Goal: Complete application form

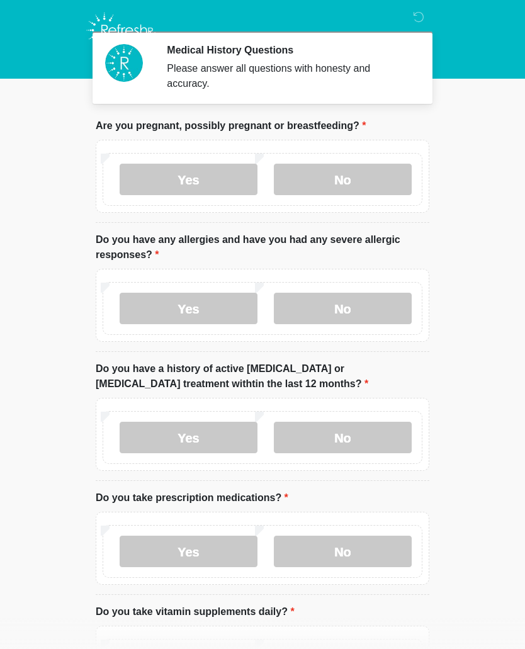
click at [364, 179] on label "No" at bounding box center [343, 179] width 138 height 31
click at [353, 174] on label "No" at bounding box center [343, 179] width 138 height 31
click at [389, 304] on label "No" at bounding box center [343, 308] width 138 height 31
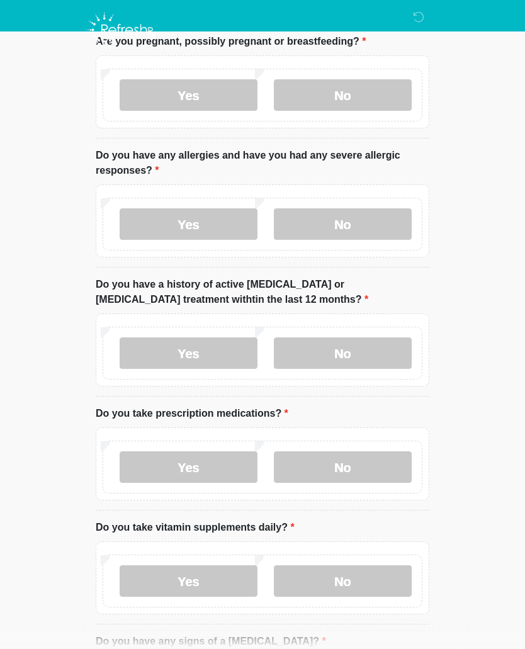
scroll to position [94, 0]
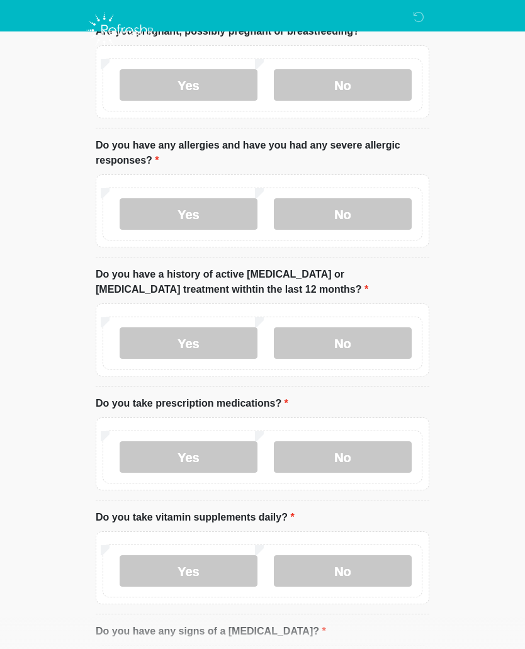
click at [380, 341] on label "No" at bounding box center [343, 342] width 138 height 31
click at [205, 464] on label "Yes" at bounding box center [189, 456] width 138 height 31
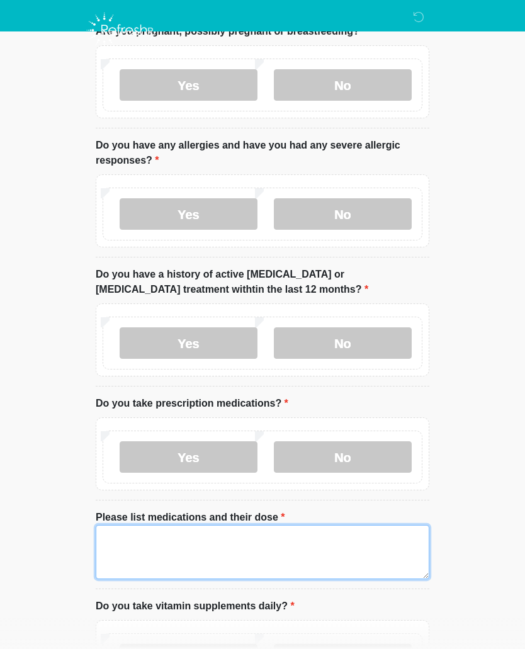
click at [230, 554] on textarea "Please list medications and their dose" at bounding box center [263, 552] width 334 height 54
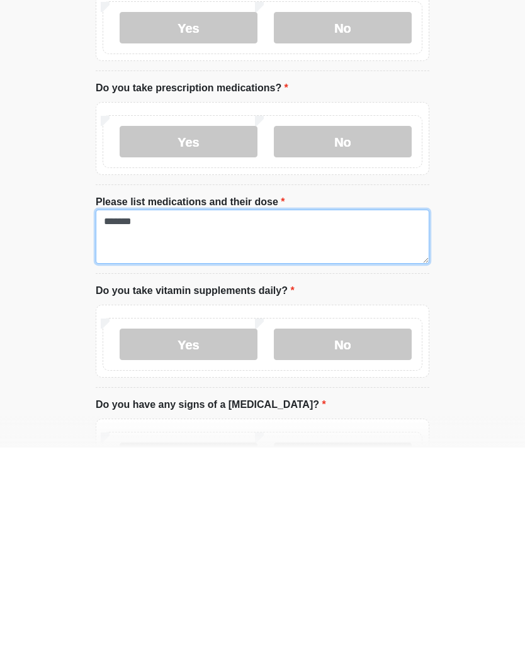
click at [123, 411] on textarea "*******" at bounding box center [263, 438] width 334 height 54
type textarea "******"
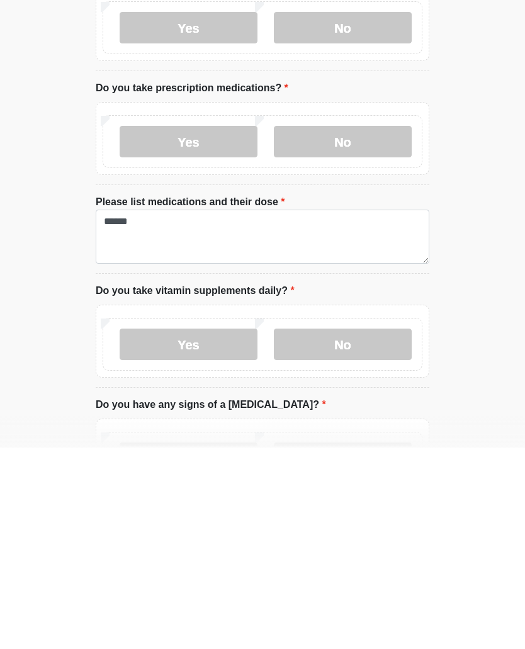
click at [376, 530] on label "No" at bounding box center [343, 545] width 138 height 31
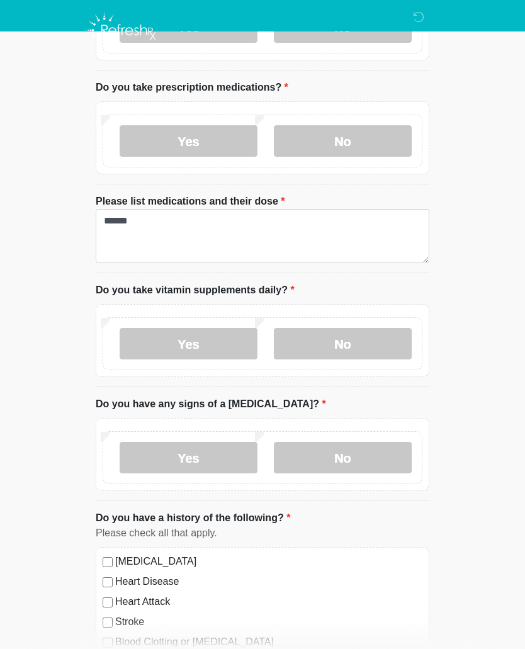
click at [383, 452] on label "No" at bounding box center [343, 457] width 138 height 31
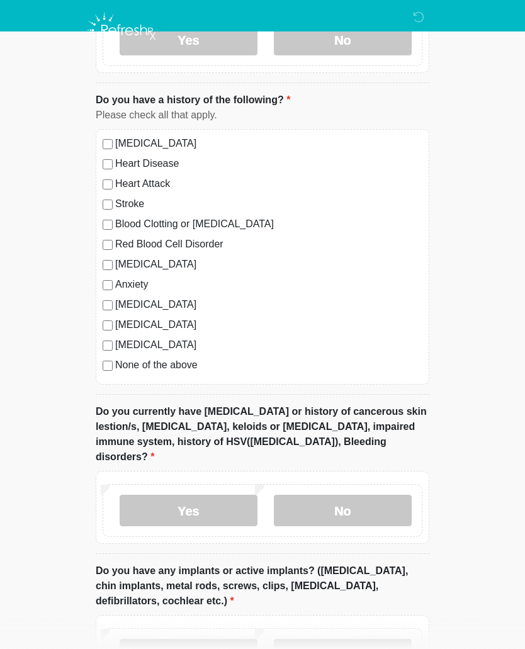
scroll to position [831, 0]
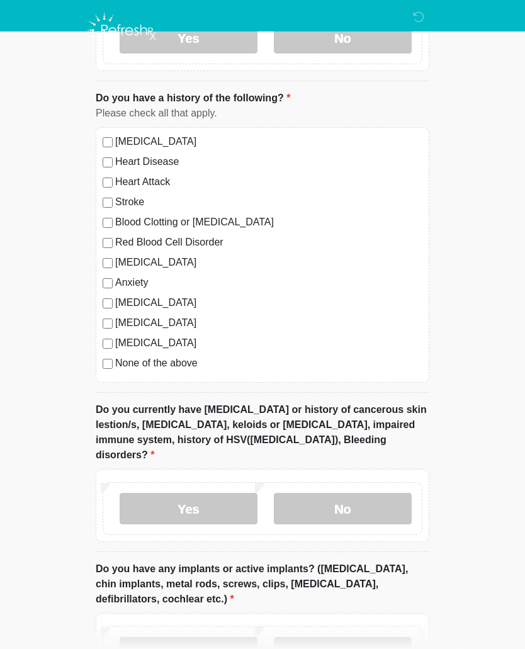
click at [208, 493] on label "Yes" at bounding box center [189, 508] width 138 height 31
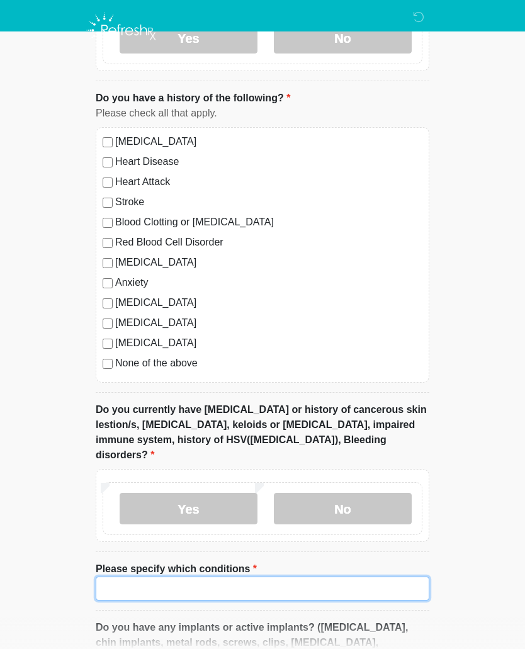
click at [205, 577] on input "Please specify which conditions" at bounding box center [263, 589] width 334 height 24
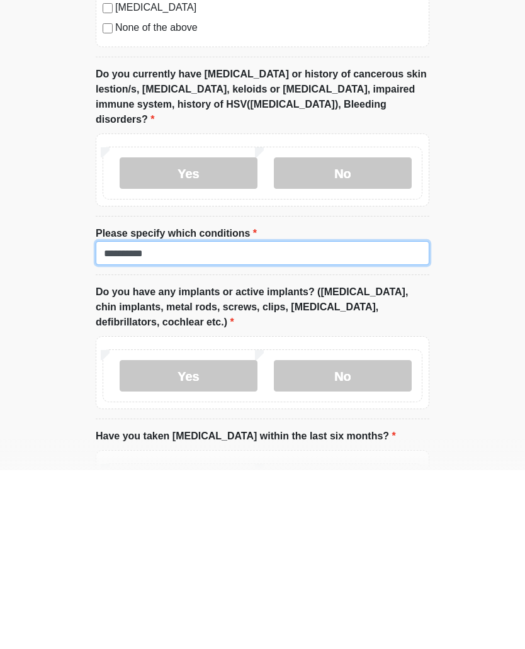
type input "**********"
click at [382, 539] on label "No" at bounding box center [343, 554] width 138 height 31
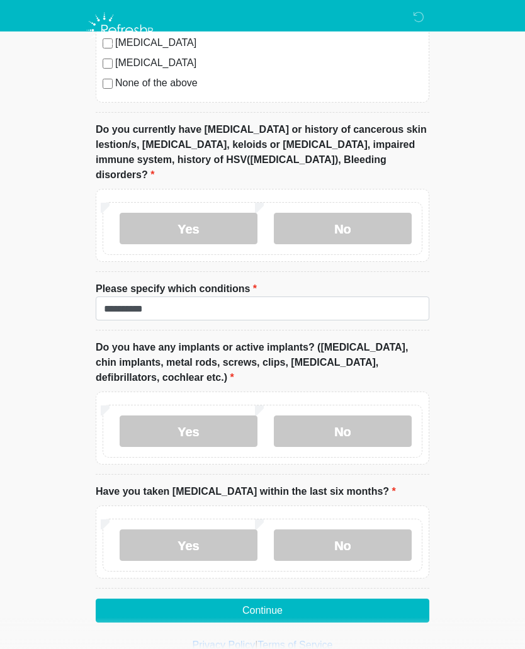
click at [225, 416] on label "Yes" at bounding box center [189, 431] width 138 height 31
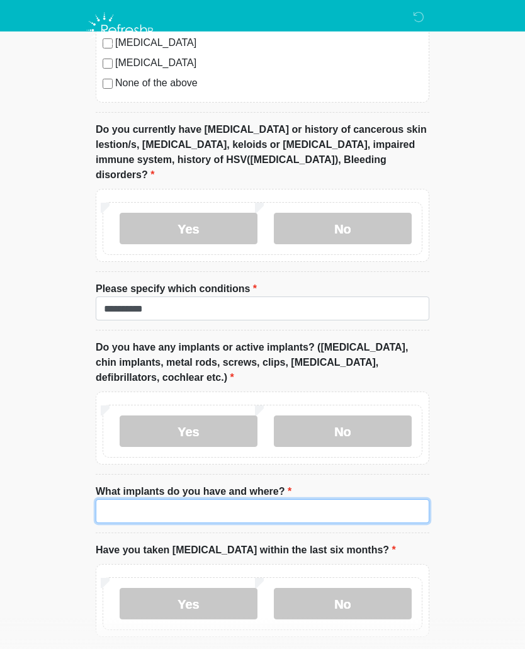
click at [166, 499] on input "What implants do you have and where?" at bounding box center [263, 511] width 334 height 24
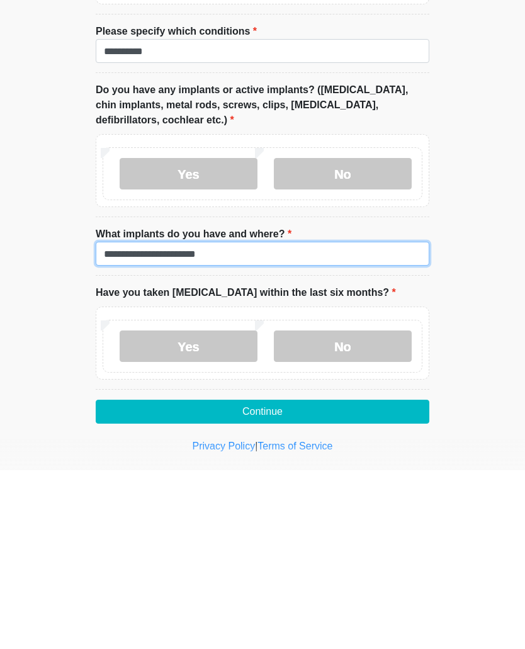
type input "**********"
click at [377, 509] on label "No" at bounding box center [343, 524] width 138 height 31
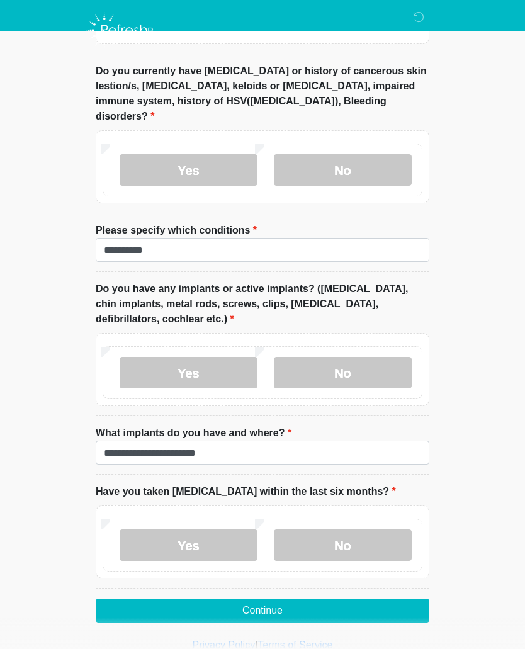
click at [366, 599] on button "Continue" at bounding box center [263, 611] width 334 height 24
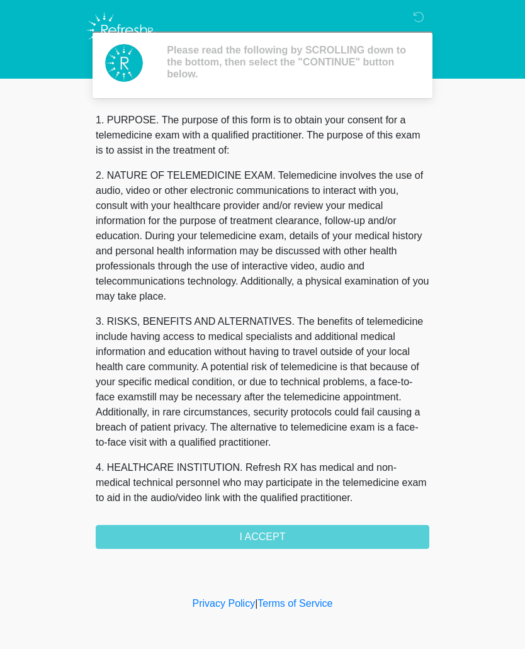
scroll to position [0, 0]
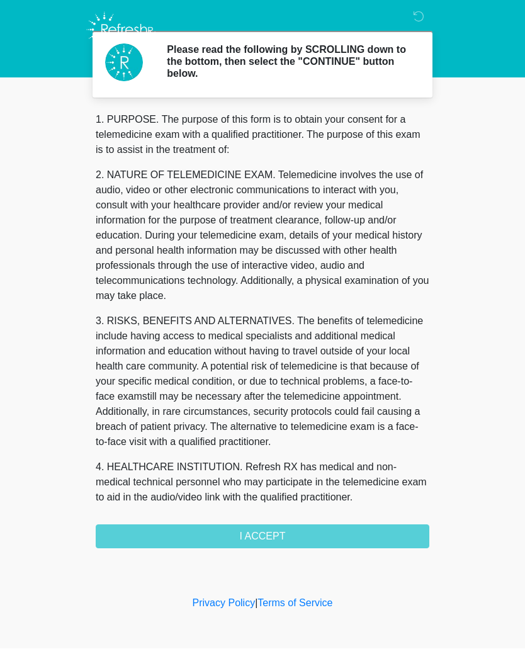
click at [356, 531] on div "1. PURPOSE. The purpose of this form is to obtain your consent for a telemedici…" at bounding box center [263, 331] width 334 height 436
click at [345, 528] on div "1. PURPOSE. The purpose of this form is to obtain your consent for a telemedici…" at bounding box center [263, 331] width 334 height 436
click at [263, 541] on div "1. PURPOSE. The purpose of this form is to obtain your consent for a telemedici…" at bounding box center [263, 331] width 334 height 436
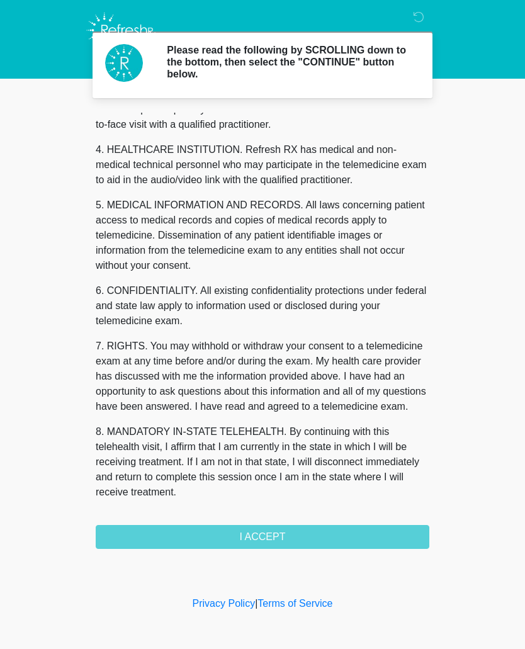
scroll to position [333, 0]
click at [341, 538] on button "I ACCEPT" at bounding box center [263, 537] width 334 height 24
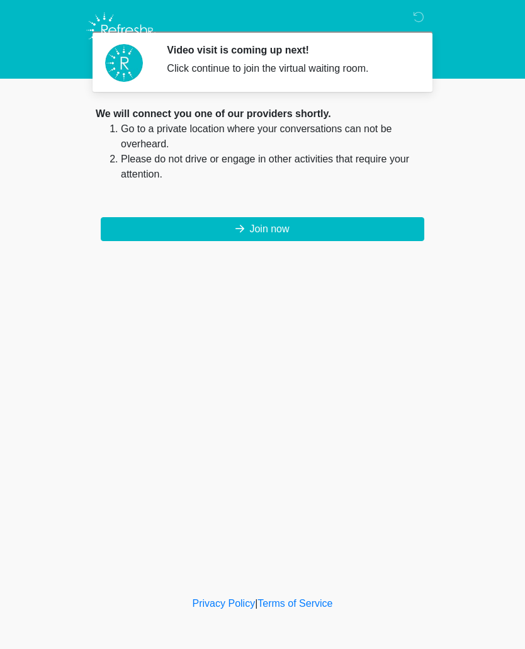
click at [305, 229] on button "Join now" at bounding box center [263, 229] width 324 height 24
